Goal: Task Accomplishment & Management: Use online tool/utility

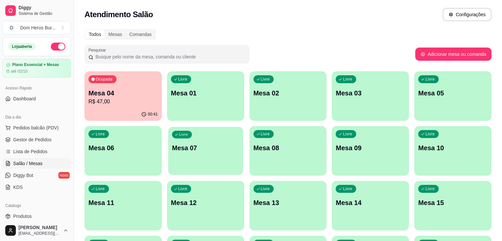
click at [168, 127] on div "Livre Mesa 07" at bounding box center [205, 147] width 75 height 40
click at [103, 104] on p "R$ 47,00" at bounding box center [123, 102] width 67 height 8
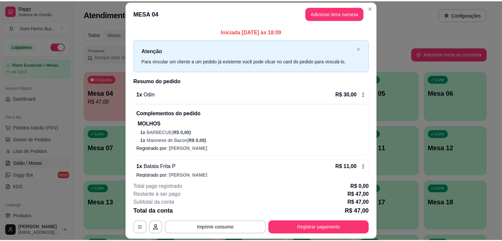
scroll to position [34, 0]
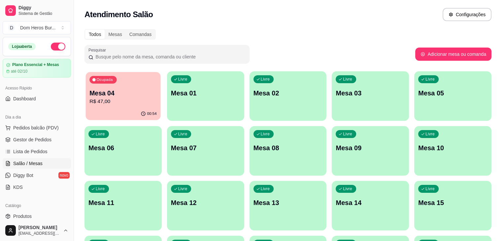
click at [127, 92] on p "Mesa 04" at bounding box center [123, 93] width 67 height 9
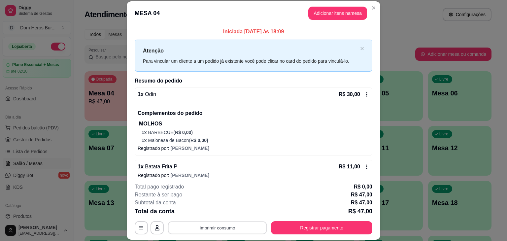
click at [199, 225] on button "Imprimir consumo" at bounding box center [217, 228] width 99 height 13
click at [201, 213] on button "IMPRESSORA" at bounding box center [217, 212] width 46 height 10
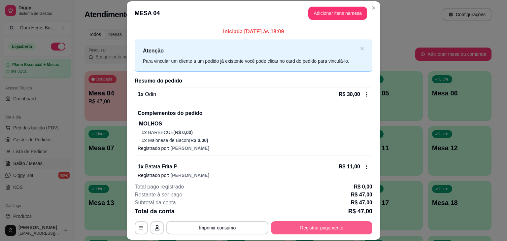
click at [290, 230] on button "Registrar pagamento" at bounding box center [321, 227] width 101 height 13
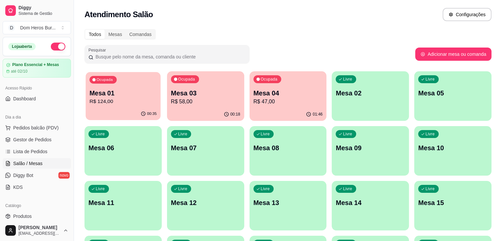
click at [135, 105] on p "R$ 124,00" at bounding box center [123, 102] width 67 height 8
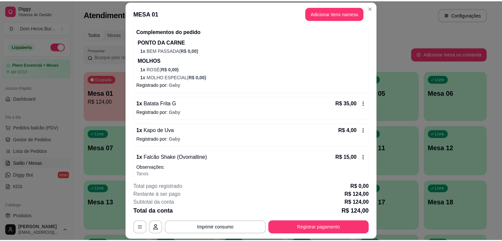
scroll to position [344, 0]
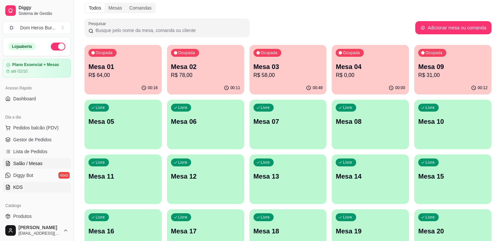
scroll to position [40, 0]
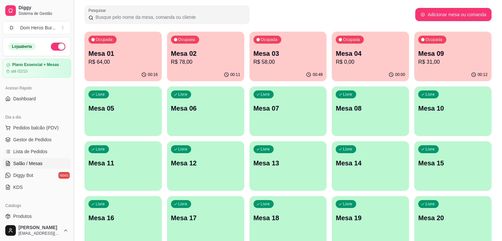
drag, startPoint x: 71, startPoint y: 92, endPoint x: 71, endPoint y: 104, distance: 12.9
click at [71, 104] on button "Toggle Sidebar" at bounding box center [73, 120] width 5 height 241
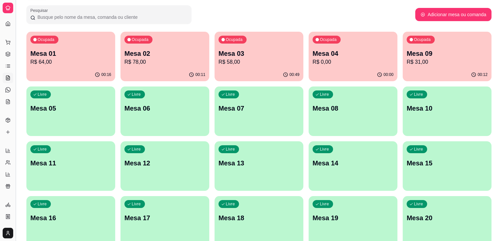
click at [14, 59] on button "Toggle Sidebar" at bounding box center [15, 120] width 5 height 241
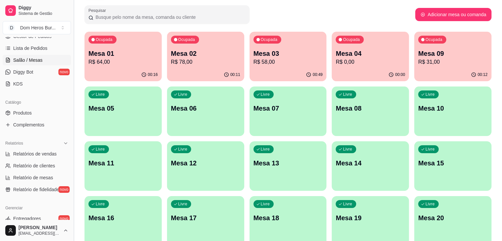
scroll to position [114, 0]
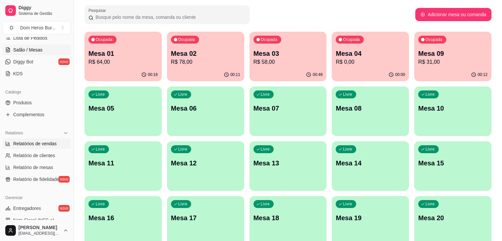
click at [52, 141] on span "Relatórios de vendas" at bounding box center [35, 143] width 44 height 7
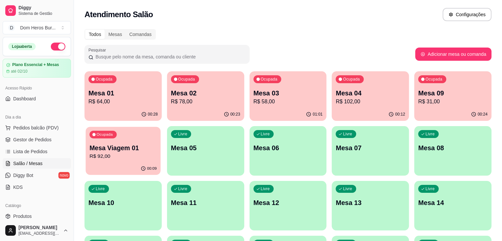
click at [157, 153] on p "R$ 92,00" at bounding box center [123, 157] width 67 height 8
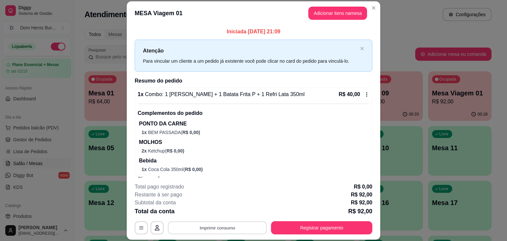
click at [239, 223] on button "Imprimir consumo" at bounding box center [217, 228] width 99 height 13
click at [211, 212] on button "IMPRESSORA" at bounding box center [217, 212] width 46 height 10
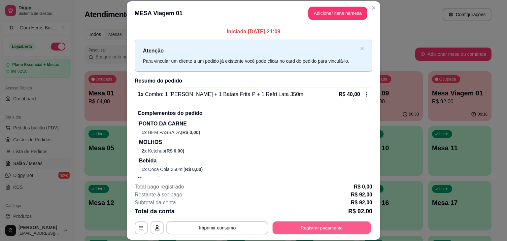
click at [321, 227] on button "Registrar pagamento" at bounding box center [322, 228] width 98 height 13
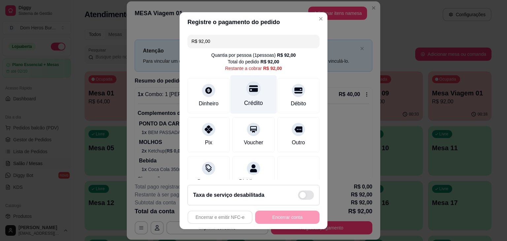
click at [252, 92] on div at bounding box center [253, 88] width 15 height 15
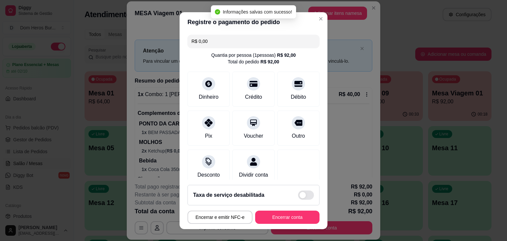
type input "R$ 0,00"
click at [271, 218] on button "Encerrar conta" at bounding box center [287, 217] width 62 height 13
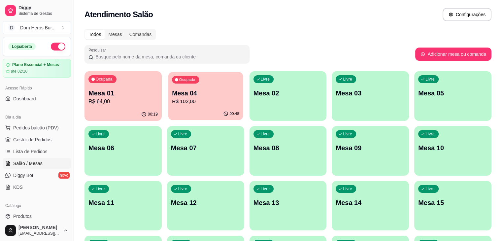
click at [172, 99] on p "R$ 102,00" at bounding box center [205, 102] width 67 height 8
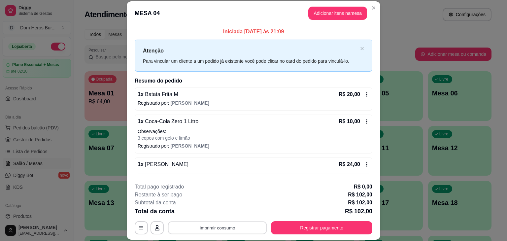
click at [236, 228] on button "Imprimir consumo" at bounding box center [217, 228] width 99 height 13
click at [222, 209] on button "IMPRESSORA" at bounding box center [217, 212] width 46 height 10
click at [297, 231] on button "Registrar pagamento" at bounding box center [321, 227] width 101 height 13
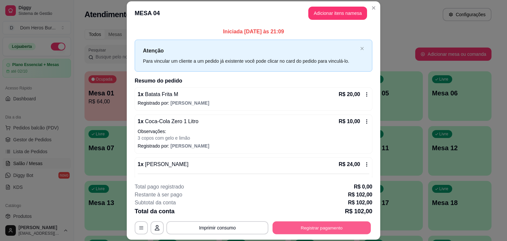
click at [297, 231] on button "Registrar pagamento" at bounding box center [322, 228] width 98 height 13
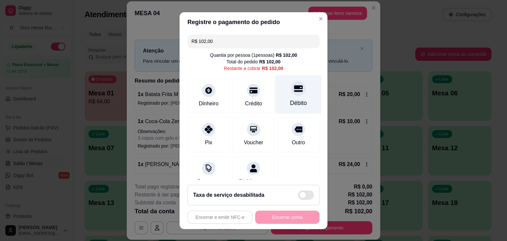
click at [301, 103] on div "Débito" at bounding box center [298, 94] width 47 height 39
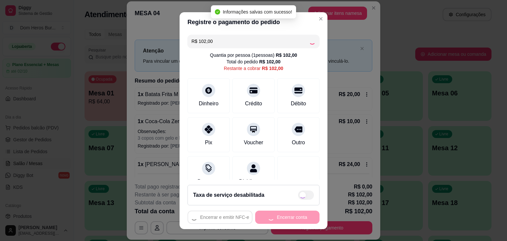
type input "R$ 0,00"
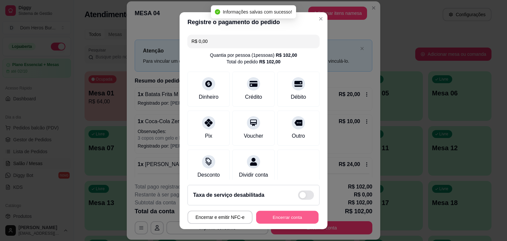
click at [280, 213] on button "Encerrar conta" at bounding box center [287, 217] width 62 height 13
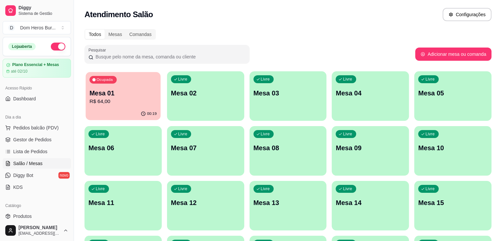
click at [121, 106] on div "Ocupada Mesa 01 R$ 64,00" at bounding box center [123, 90] width 75 height 36
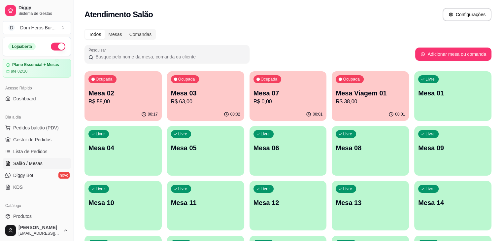
click at [332, 107] on div "Ocupada Mesa Viagem 01 R$ 38,00" at bounding box center [370, 89] width 77 height 37
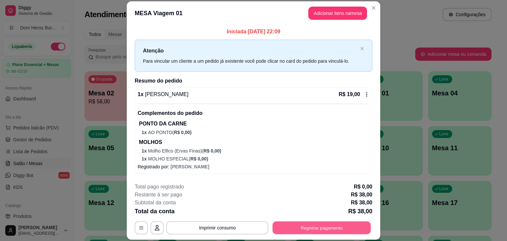
click at [292, 226] on button "Registrar pagamento" at bounding box center [322, 228] width 98 height 13
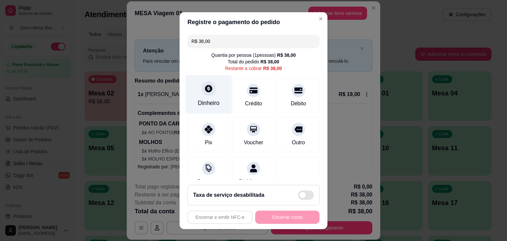
click at [199, 105] on div "Dinheiro" at bounding box center [209, 103] width 22 height 9
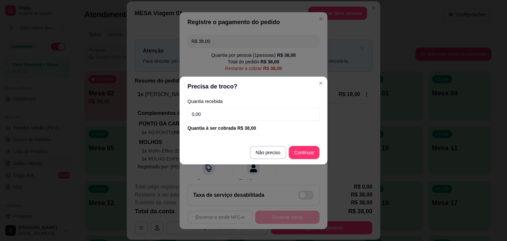
click at [216, 105] on div "Quantia recebida 0,00 Quantia à ser cobrada R$ 38,00" at bounding box center [254, 115] width 148 height 38
click at [217, 109] on input "0,00" at bounding box center [254, 114] width 132 height 13
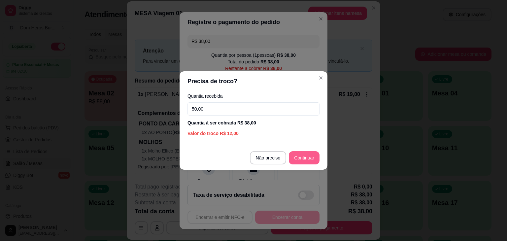
type input "50,00"
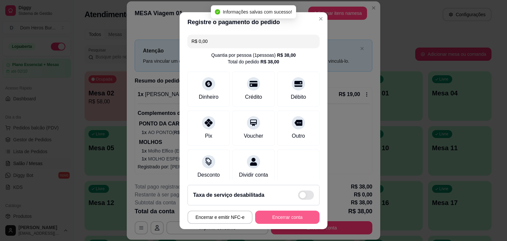
type input "R$ 0,00"
click at [291, 217] on button "Encerrar conta" at bounding box center [287, 217] width 62 height 13
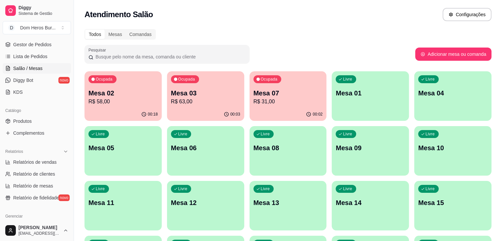
scroll to position [113, 0]
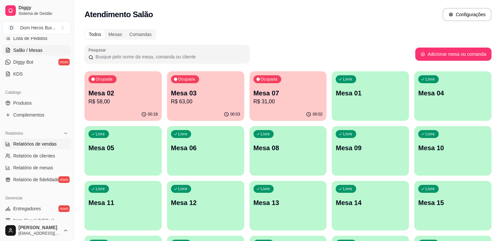
click at [54, 146] on span "Relatórios de vendas" at bounding box center [35, 144] width 44 height 7
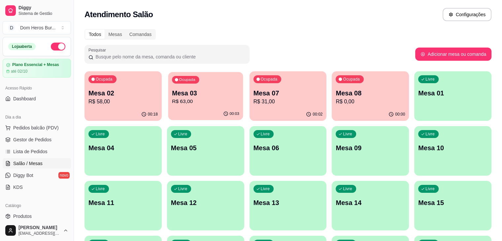
click at [194, 107] on div "Ocupada Mesa 03 R$ 63,00" at bounding box center [205, 90] width 75 height 36
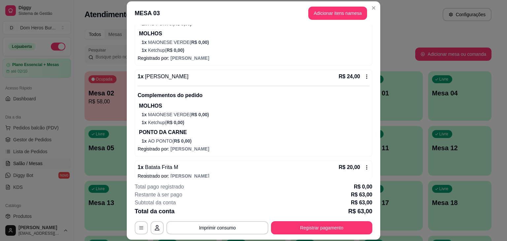
scroll to position [116, 0]
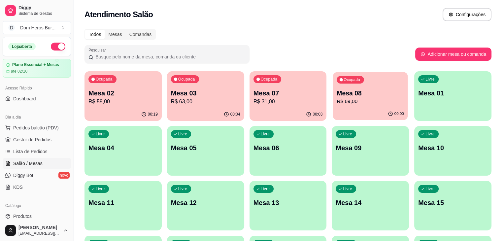
click at [341, 80] on div "Ocupada Mesa 08 R$ 69,00" at bounding box center [370, 90] width 75 height 36
click at [143, 95] on p "Mesa 02" at bounding box center [123, 93] width 67 height 9
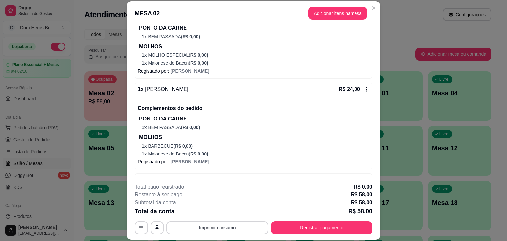
scroll to position [132, 0]
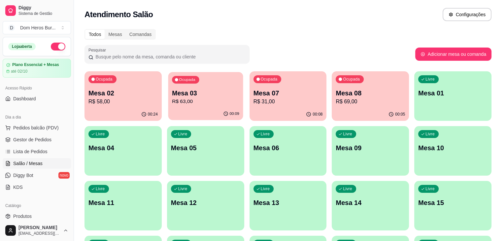
click at [183, 82] on div "Ocupada" at bounding box center [185, 80] width 27 height 8
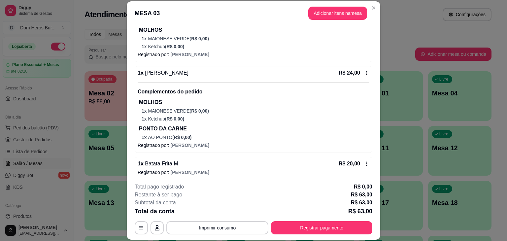
scroll to position [116, 0]
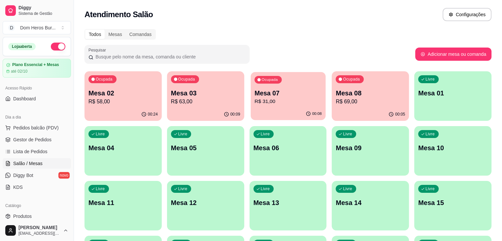
click at [255, 95] on p "Mesa 07" at bounding box center [288, 93] width 67 height 9
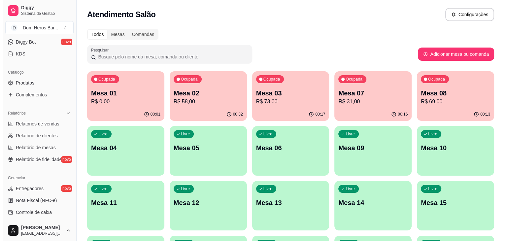
scroll to position [132, 0]
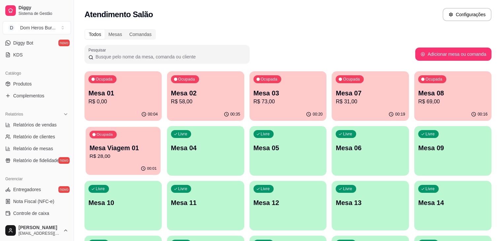
click at [157, 153] on p "R$ 28,00" at bounding box center [123, 157] width 67 height 8
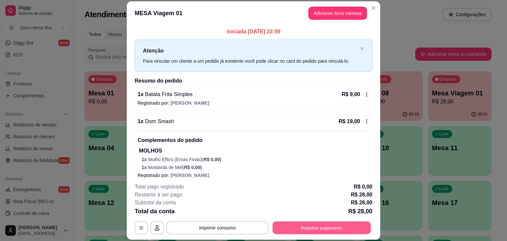
click at [328, 228] on button "Registrar pagamento" at bounding box center [322, 228] width 98 height 13
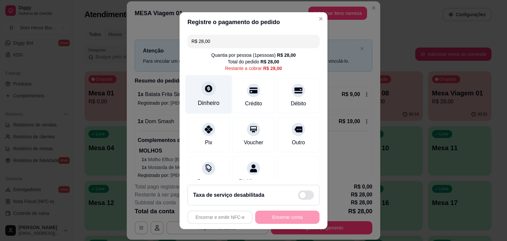
click at [215, 97] on div "Dinheiro" at bounding box center [209, 94] width 47 height 39
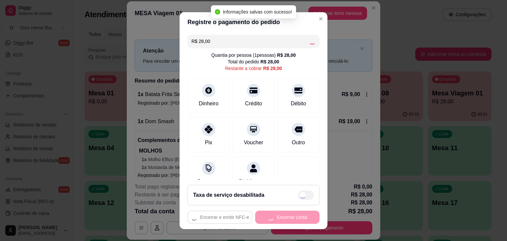
type input "R$ 0,00"
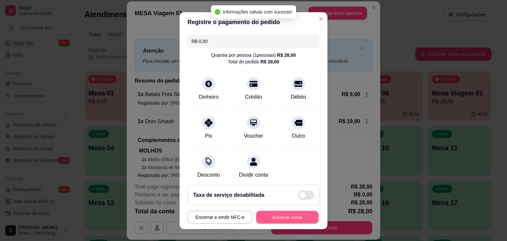
click at [283, 217] on button "Encerrar conta" at bounding box center [287, 217] width 62 height 13
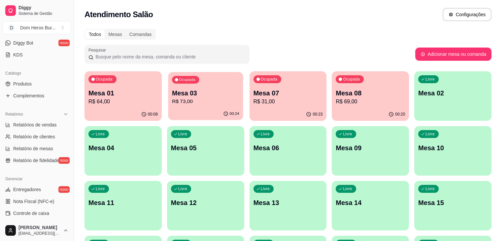
click at [190, 101] on p "R$ 73,00" at bounding box center [205, 102] width 67 height 8
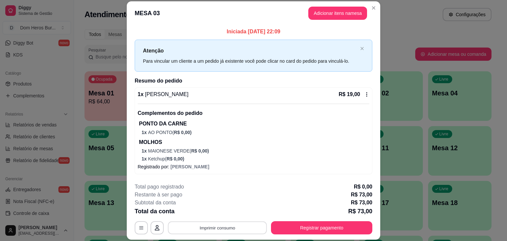
click at [223, 226] on button "Imprimir consumo" at bounding box center [217, 228] width 99 height 13
click at [212, 211] on button "IMPRESSORA" at bounding box center [217, 212] width 46 height 10
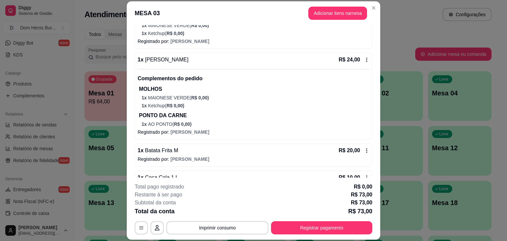
scroll to position [143, 0]
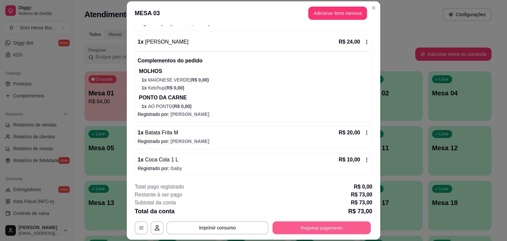
click at [347, 228] on button "Registrar pagamento" at bounding box center [322, 228] width 98 height 13
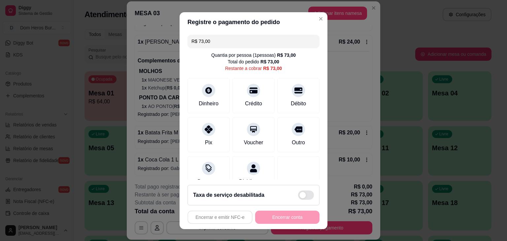
click at [222, 37] on input "R$ 73,00" at bounding box center [254, 41] width 124 height 13
click at [279, 94] on div "Débito" at bounding box center [298, 94] width 47 height 39
click at [273, 39] on input "R$ 49,00" at bounding box center [254, 41] width 124 height 13
click at [278, 84] on div "Débito" at bounding box center [298, 94] width 47 height 39
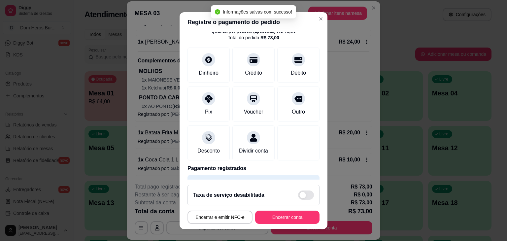
scroll to position [99, 0]
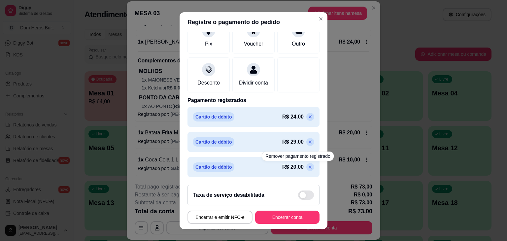
click at [308, 168] on icon at bounding box center [310, 167] width 5 height 5
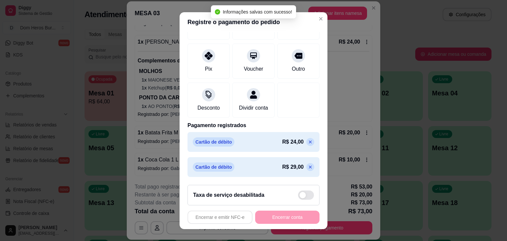
scroll to position [81, 0]
click at [199, 55] on div "Pix" at bounding box center [209, 59] width 47 height 39
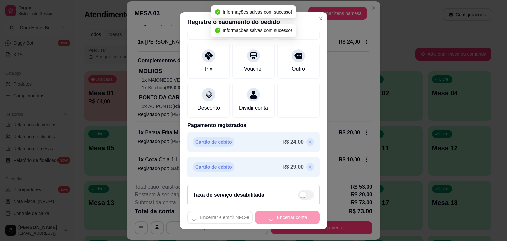
type input "R$ 0,00"
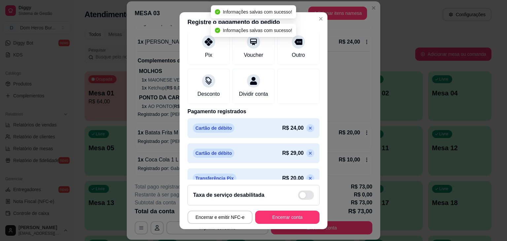
scroll to position [74, 0]
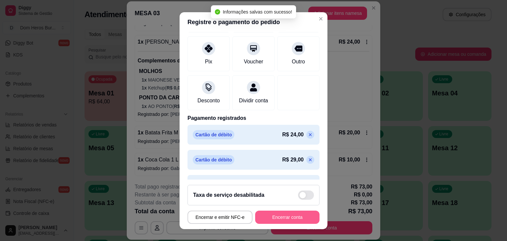
click at [271, 215] on button "Encerrar conta" at bounding box center [287, 217] width 64 height 13
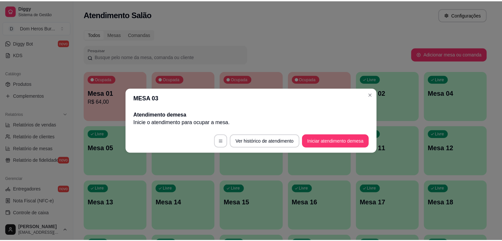
scroll to position [0, 0]
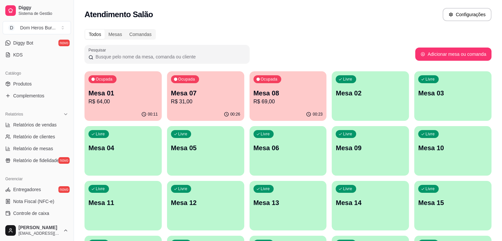
click at [260, 19] on div "Atendimento Salão Configurações" at bounding box center [288, 14] width 407 height 13
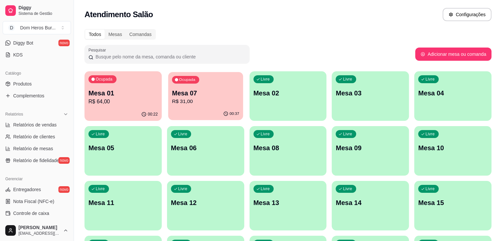
click at [172, 102] on p "R$ 31,00" at bounding box center [205, 102] width 67 height 8
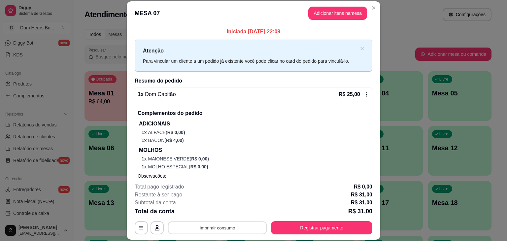
click at [244, 228] on button "Imprimir consumo" at bounding box center [217, 228] width 99 height 13
click at [227, 212] on button "IMPRESSORA" at bounding box center [217, 212] width 46 height 10
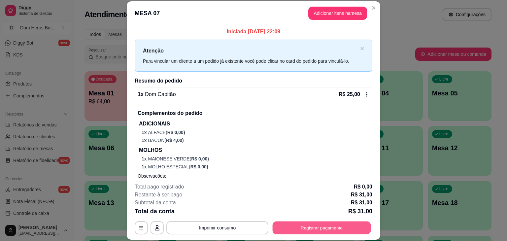
click at [281, 228] on button "Registrar pagamento" at bounding box center [322, 228] width 98 height 13
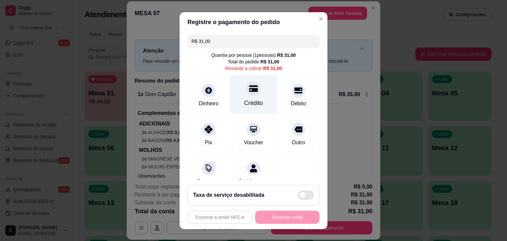
click at [244, 107] on div "Crédito" at bounding box center [253, 103] width 19 height 9
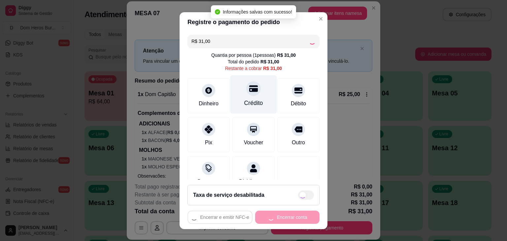
type input "R$ 0,00"
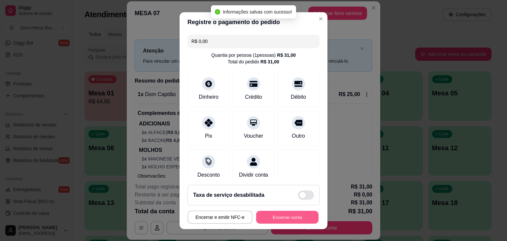
click at [280, 218] on button "Encerrar conta" at bounding box center [287, 217] width 62 height 13
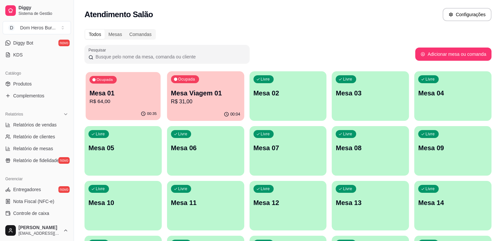
click at [107, 100] on p "R$ 64,00" at bounding box center [123, 102] width 67 height 8
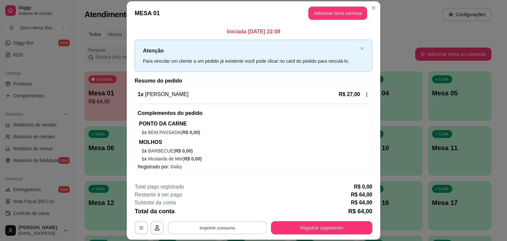
click at [233, 224] on button "Imprimir consumo" at bounding box center [217, 228] width 99 height 13
click at [217, 209] on button "IMPRESSORA" at bounding box center [217, 212] width 46 height 10
